Goal: Download file/media

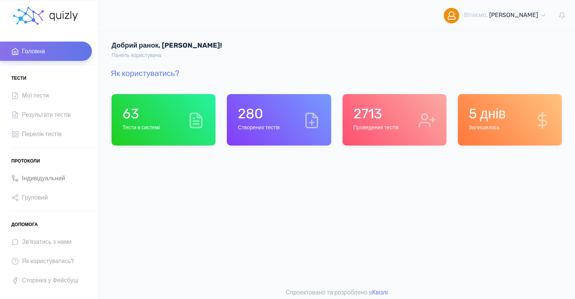
click at [43, 178] on span "Індивідуальний" at bounding box center [43, 178] width 43 height 10
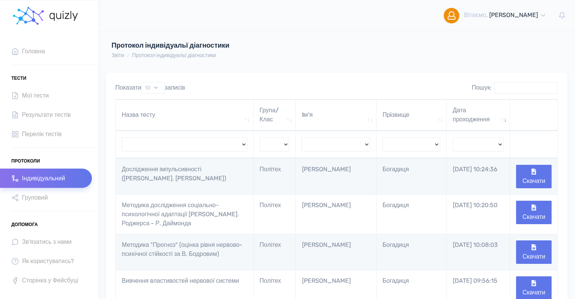
scroll to position [38, 0]
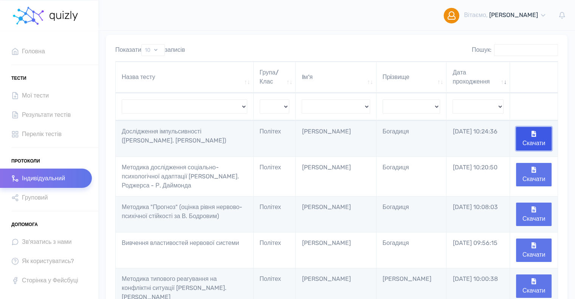
click at [526, 136] on button "Скачати" at bounding box center [534, 138] width 36 height 23
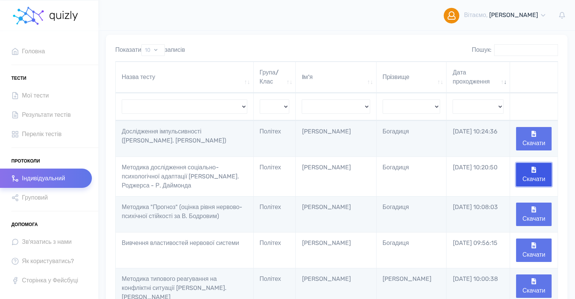
click at [536, 176] on button "Скачати" at bounding box center [534, 174] width 36 height 23
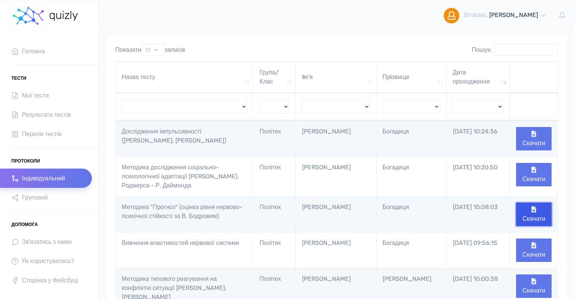
click at [531, 211] on icon "button" at bounding box center [533, 209] width 5 height 6
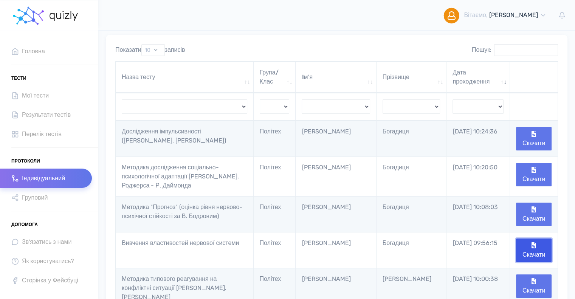
click at [531, 255] on button "Скачати" at bounding box center [534, 249] width 36 height 23
